Goal: Task Accomplishment & Management: Manage account settings

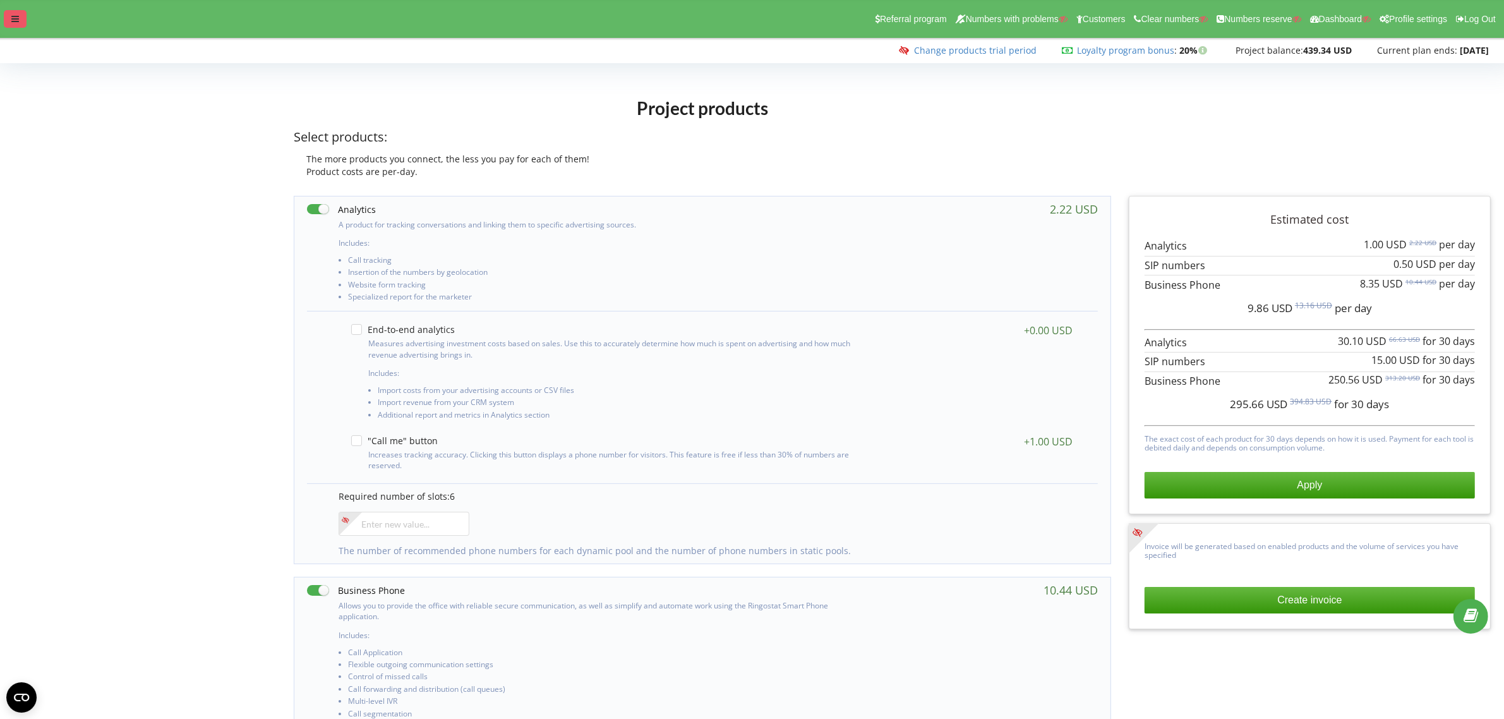
click at [20, 23] on div at bounding box center [15, 19] width 23 height 18
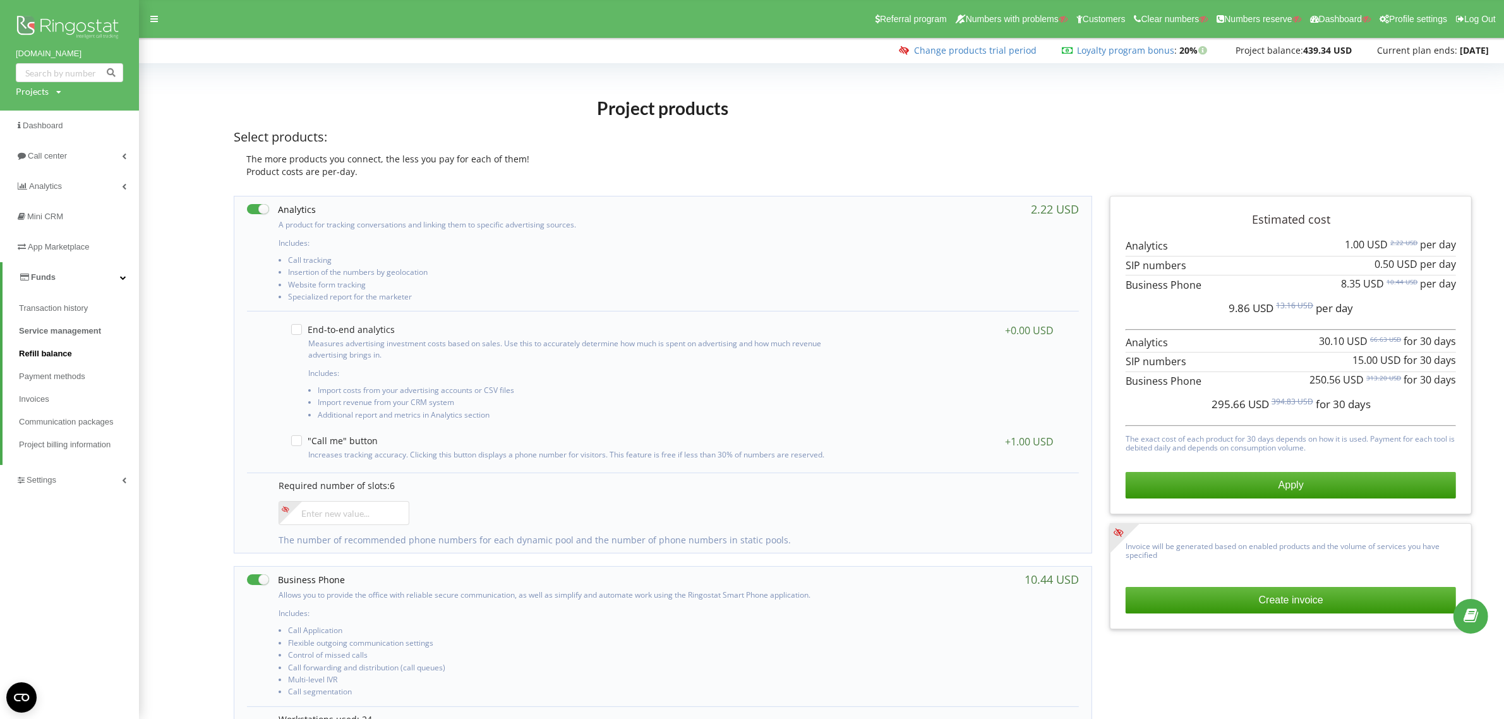
click at [51, 351] on span "Refill balance" at bounding box center [45, 353] width 53 height 13
